Goal: Transaction & Acquisition: Purchase product/service

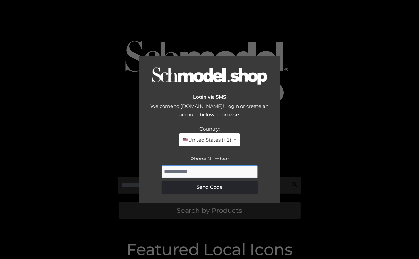
click at [201, 171] on input "Phone Number:" at bounding box center [210, 171] width 96 height 13
type input "**********"
click at [202, 171] on input "**********" at bounding box center [210, 171] width 96 height 13
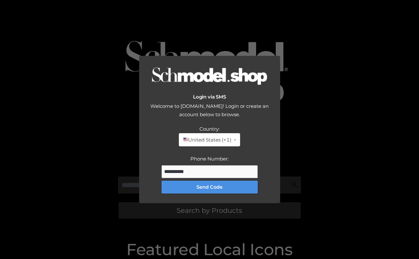
click at [199, 187] on button "Send Code" at bounding box center [210, 187] width 96 height 13
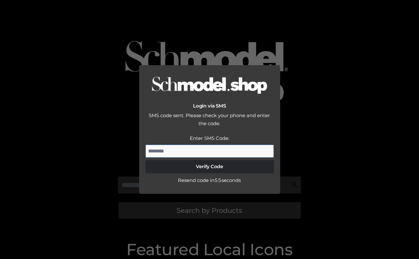
click at [172, 155] on input "Enter SMS Code:" at bounding box center [210, 151] width 128 height 13
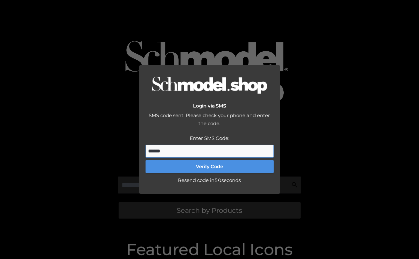
type input "******"
click at [190, 171] on button "Verify Code" at bounding box center [210, 166] width 128 height 13
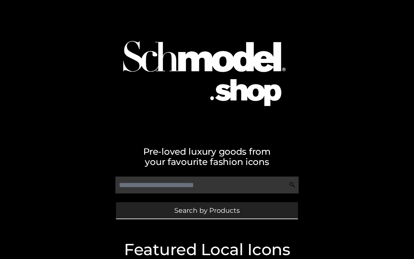
click at [194, 207] on span "Search by Products" at bounding box center [206, 210] width 65 height 7
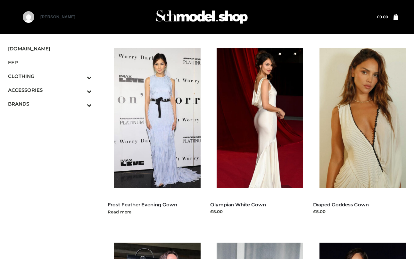
click at [176, 136] on img at bounding box center [160, 118] width 93 height 140
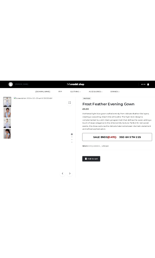
scroll to position [85, 0]
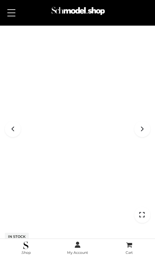
scroll to position [176, 0]
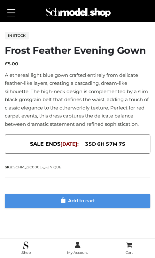
click at [67, 201] on link "Add to cart" at bounding box center [78, 201] width 146 height 14
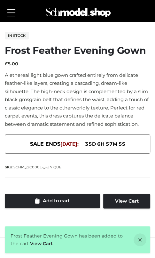
scroll to position [177, 0]
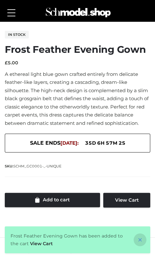
click at [138, 239] on icon at bounding box center [140, 240] width 13 height 13
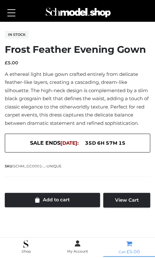
click at [132, 248] on link "Cart £ 5.00" at bounding box center [130, 248] width 52 height 17
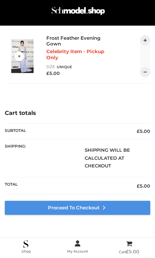
click at [75, 204] on link "Proceed to Checkout" at bounding box center [78, 208] width 146 height 14
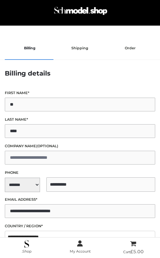
select select "**"
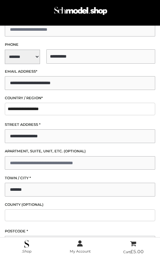
scroll to position [231, 0]
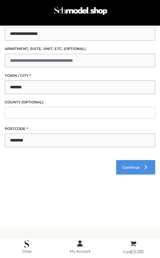
click at [126, 166] on span "Continue" at bounding box center [131, 167] width 17 height 4
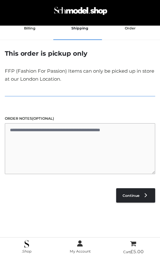
scroll to position [13, 0]
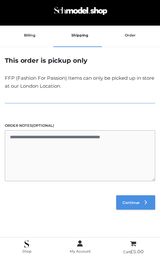
click at [120, 197] on link "Continue" at bounding box center [135, 203] width 39 height 14
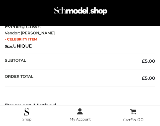
scroll to position [136, 0]
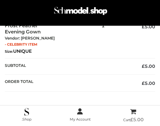
click at [85, 52] on td "1" at bounding box center [80, 38] width 50 height 39
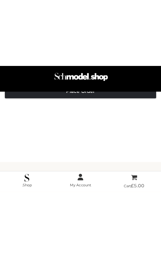
scroll to position [253, 0]
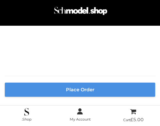
click at [66, 85] on button "Place order" at bounding box center [80, 89] width 151 height 14
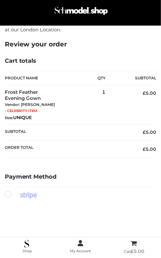
scroll to position [230, 0]
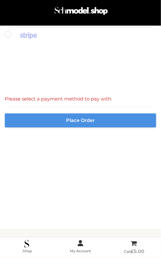
click at [89, 118] on button "Place order" at bounding box center [80, 120] width 151 height 14
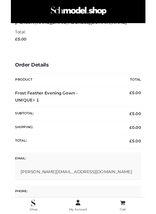
scroll to position [74, 0]
